Goal: Task Accomplishment & Management: Manage account settings

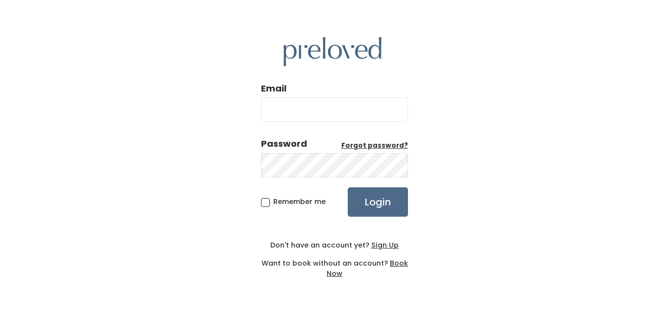
type input "tenneyspennies@gmail.com"
click at [395, 201] on input "Login" at bounding box center [378, 202] width 60 height 29
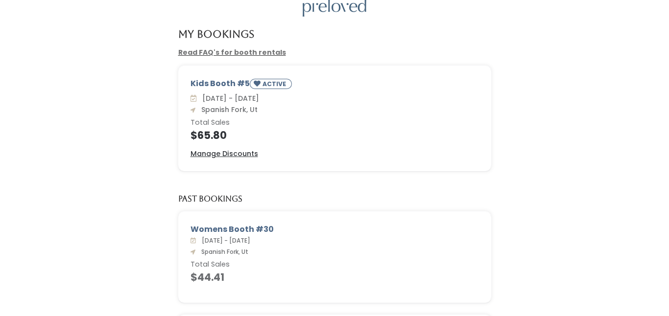
scroll to position [48, 0]
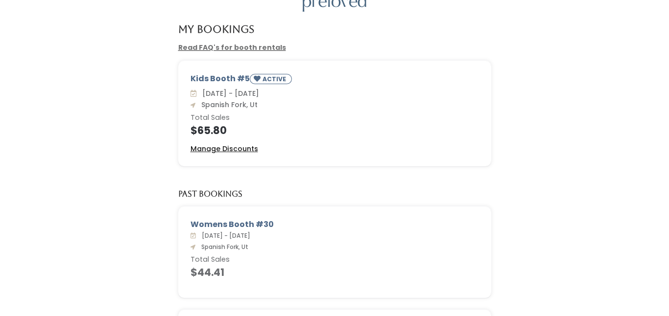
click at [240, 149] on u "Manage Discounts" at bounding box center [224, 149] width 68 height 10
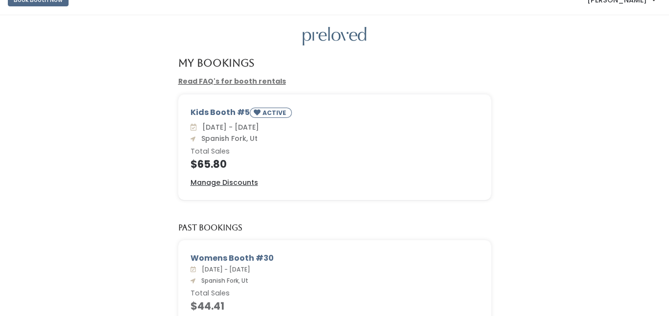
scroll to position [3, 0]
